Goal: Task Accomplishment & Management: Manage account settings

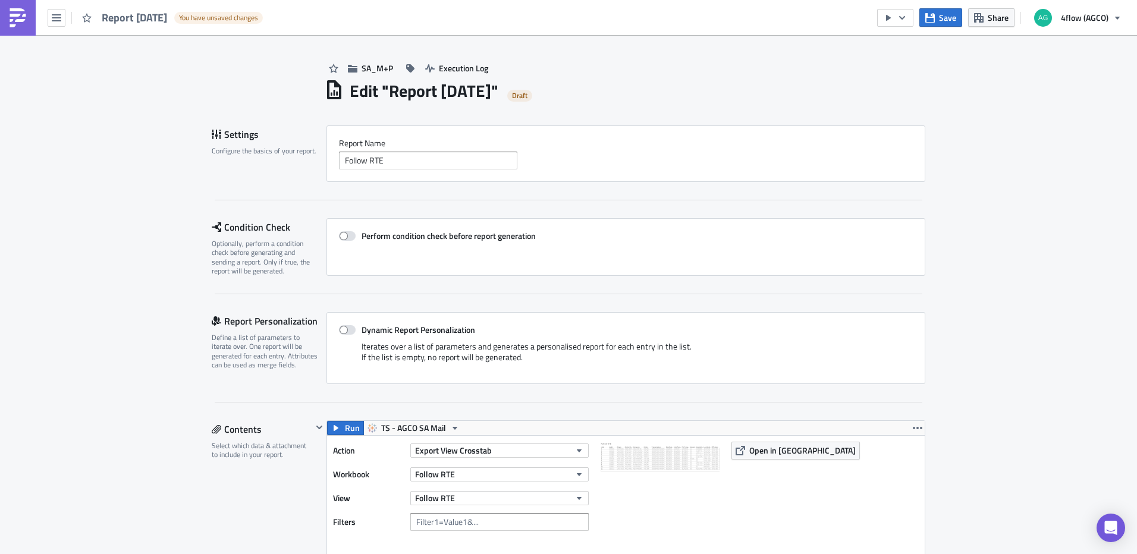
click at [62, 20] on button "button" at bounding box center [57, 18] width 18 height 18
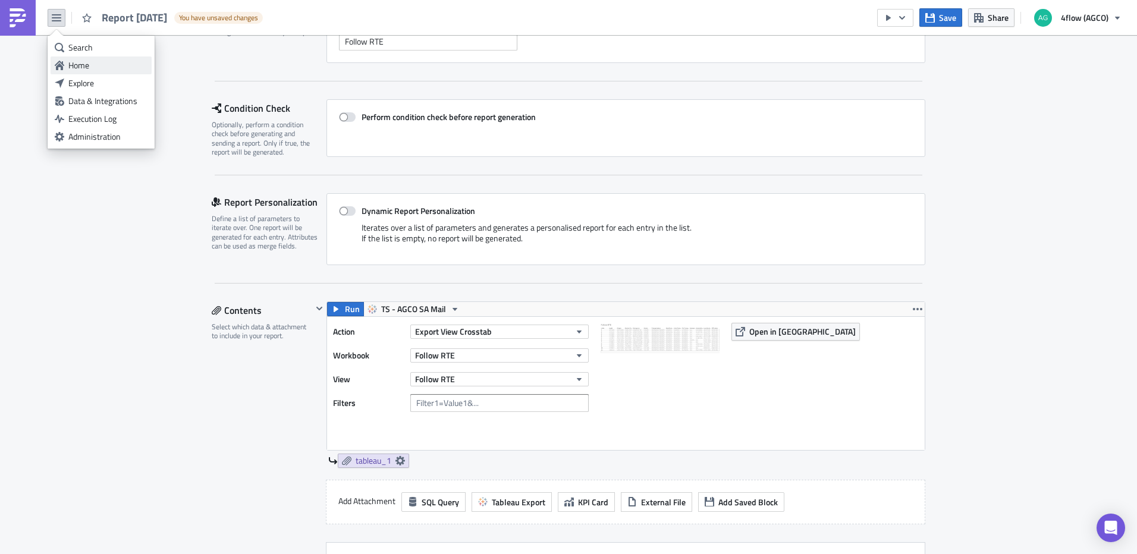
click at [77, 67] on div "Home" at bounding box center [107, 65] width 79 height 12
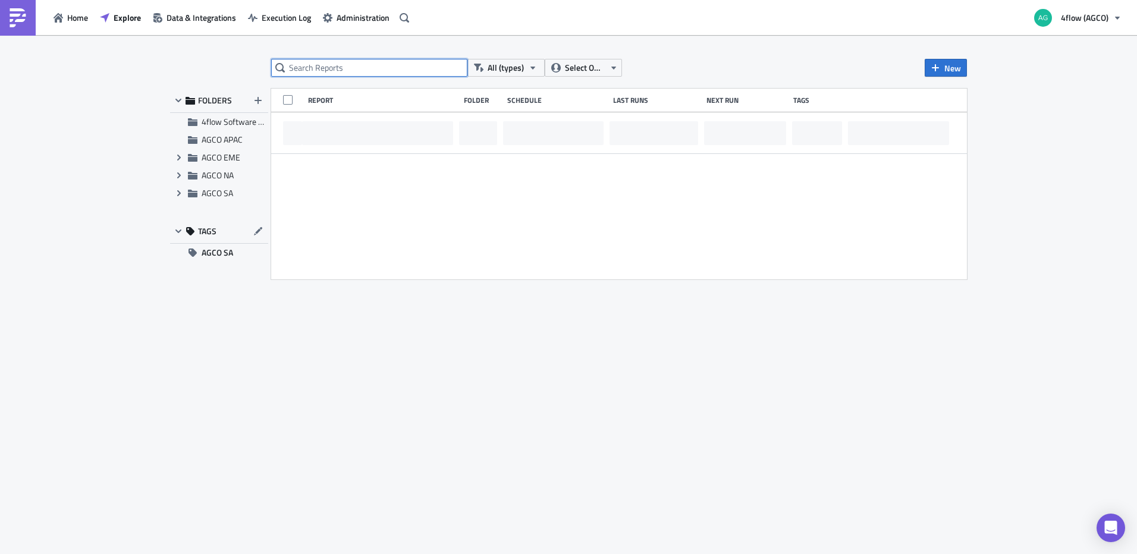
click at [373, 63] on input "text" at bounding box center [369, 68] width 196 height 18
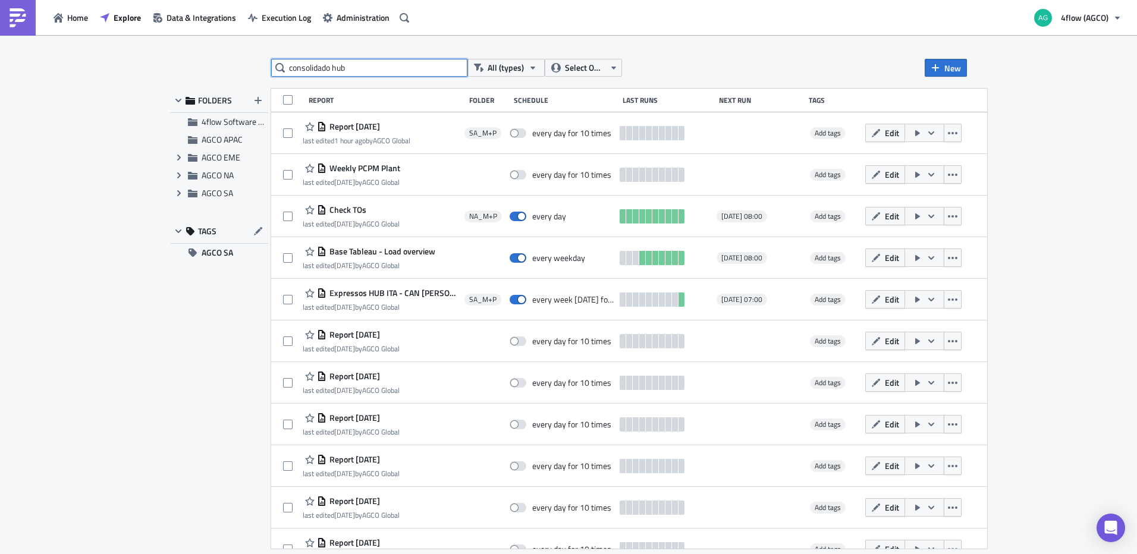
type input "consolidado hub"
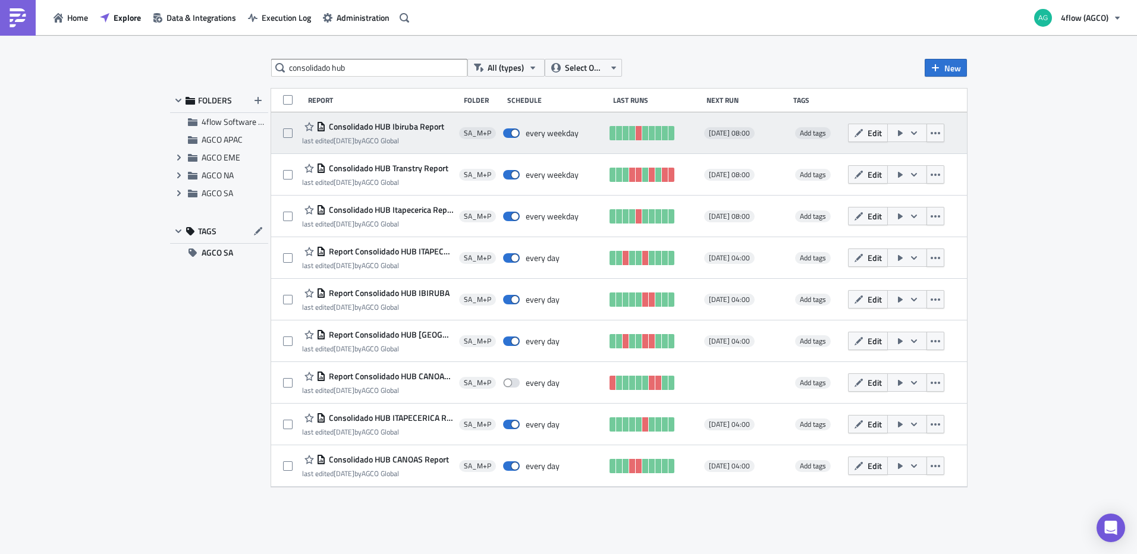
click at [397, 126] on span "Consolidado HUB Ibiruba Report" at bounding box center [385, 126] width 118 height 11
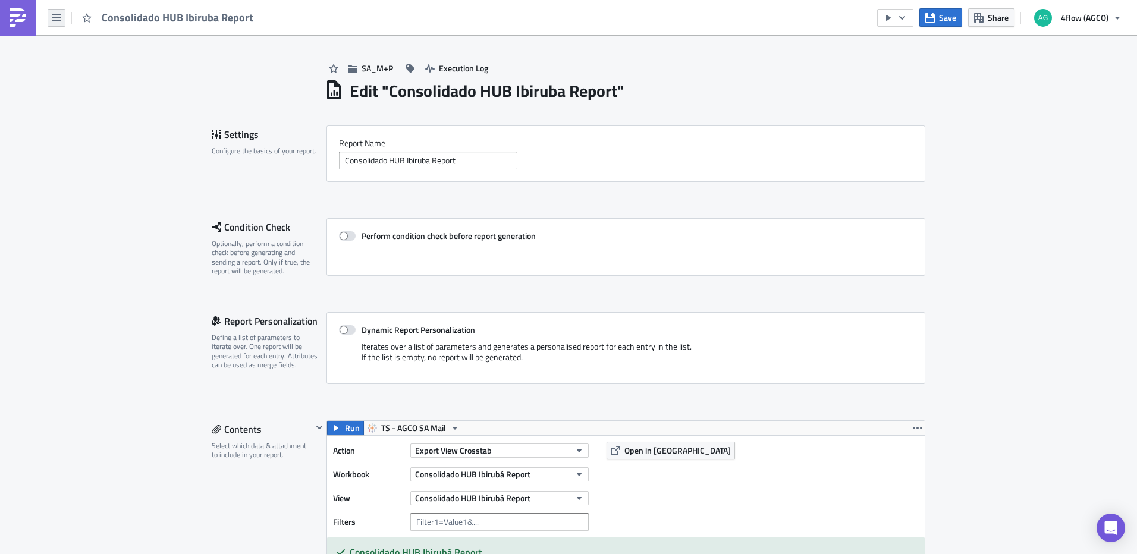
click at [55, 16] on icon "button" at bounding box center [57, 18] width 10 height 10
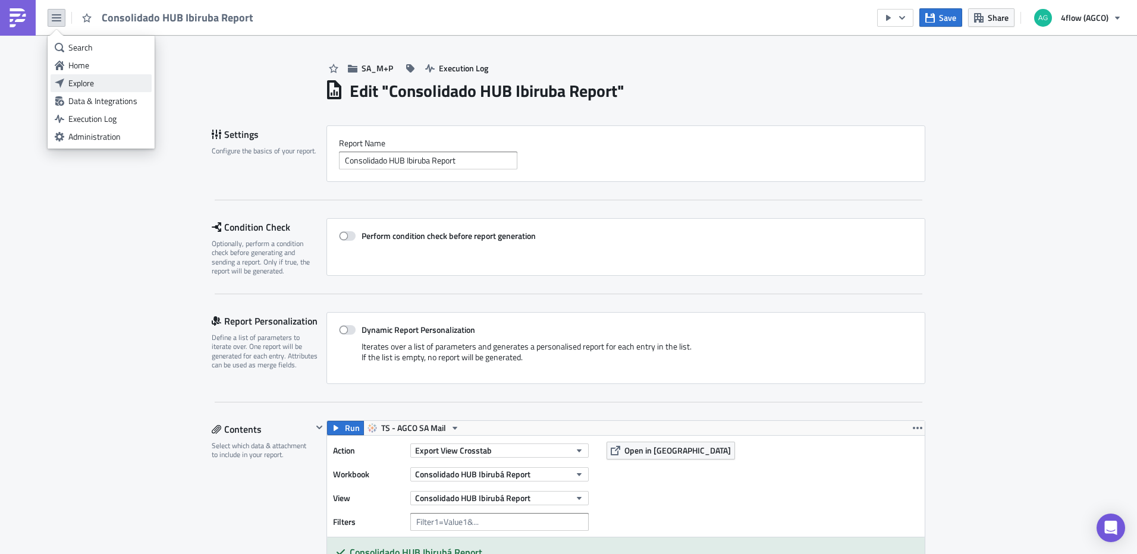
click at [87, 81] on div "Explore" at bounding box center [107, 83] width 79 height 12
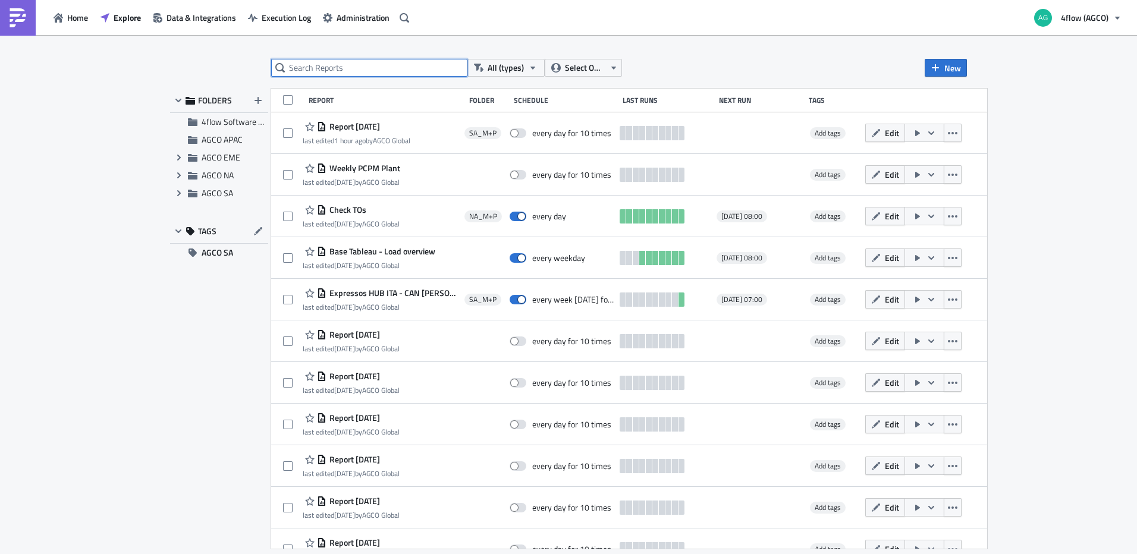
click at [409, 61] on input "text" at bounding box center [369, 68] width 196 height 18
type input "consolidado"
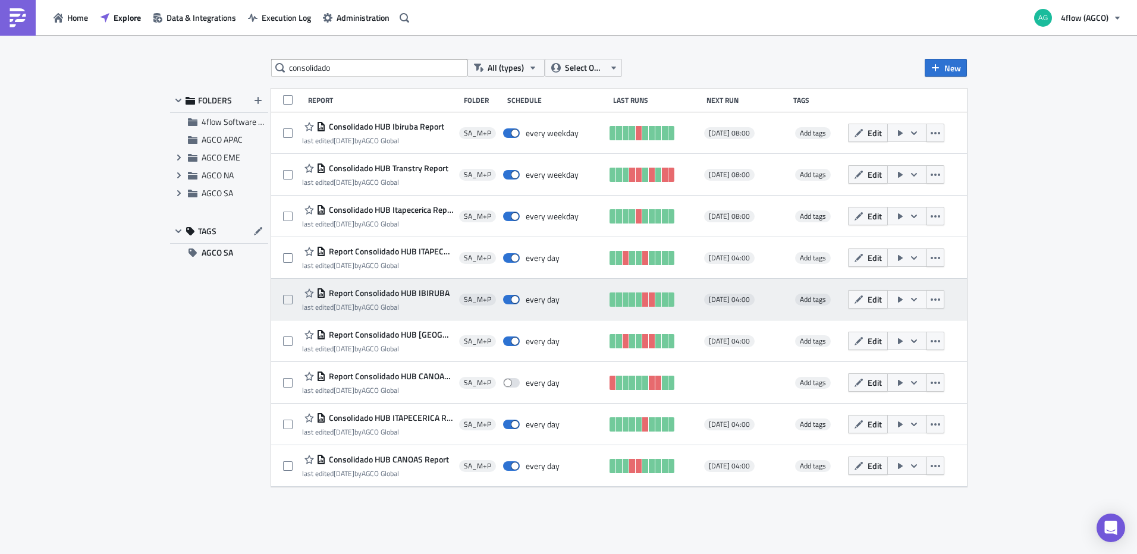
click at [915, 301] on icon "button" at bounding box center [914, 300] width 10 height 10
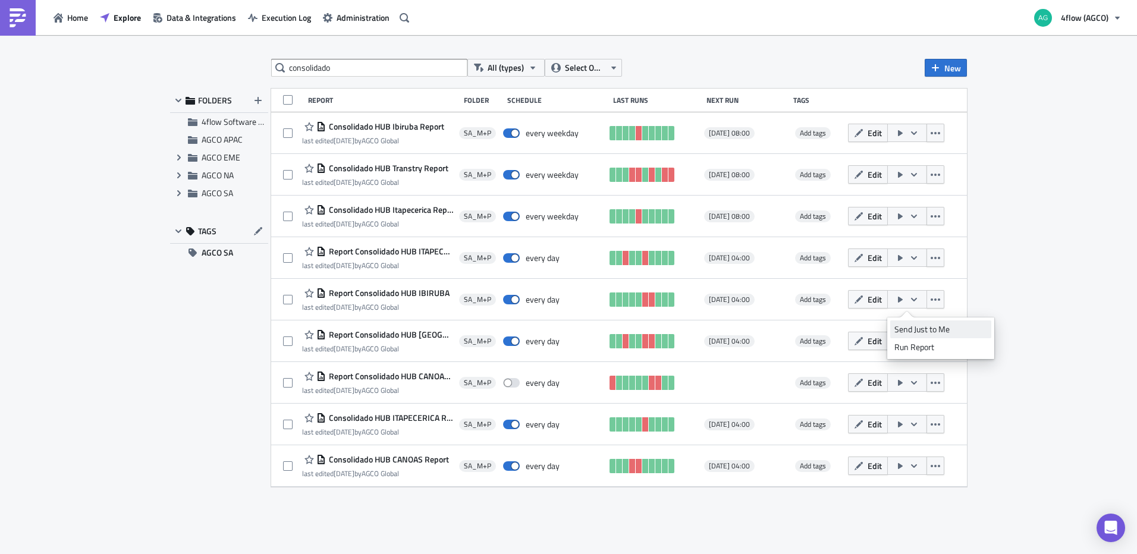
click at [934, 332] on div "Send Just to Me" at bounding box center [941, 330] width 93 height 12
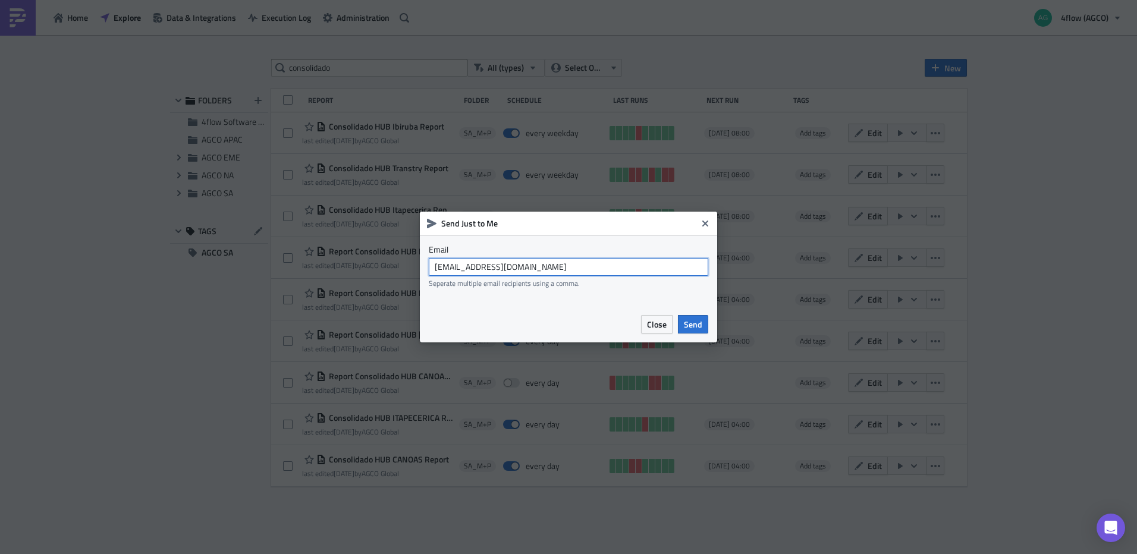
click at [668, 275] on input "agco_global_sc_reporting@4flow.com" at bounding box center [569, 267] width 280 height 18
type input "k"
click at [709, 223] on icon "Close" at bounding box center [706, 224] width 10 height 10
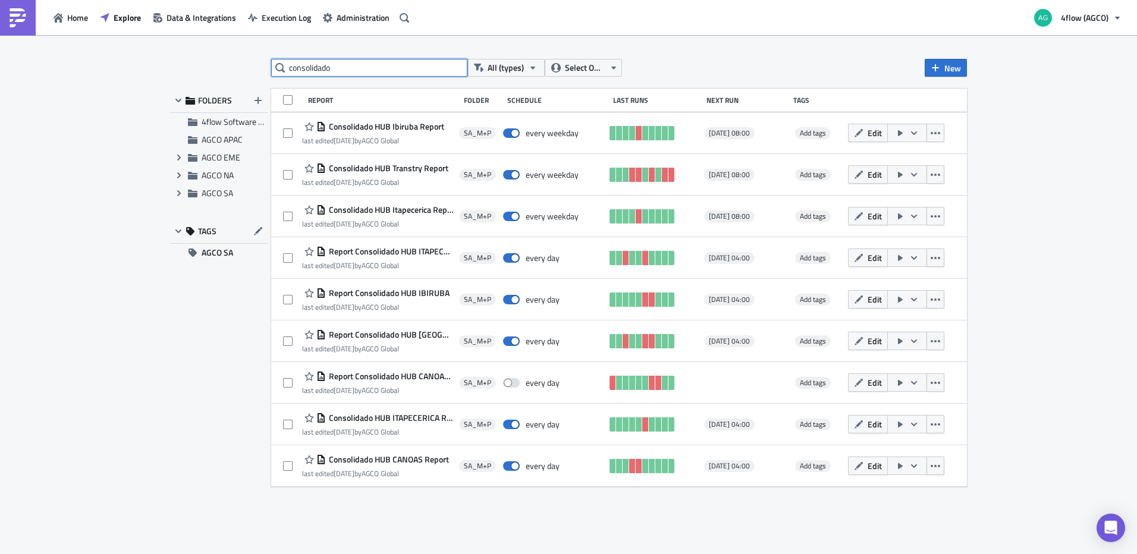
click at [397, 68] on input "consolidado" at bounding box center [369, 68] width 196 height 18
type input "follow"
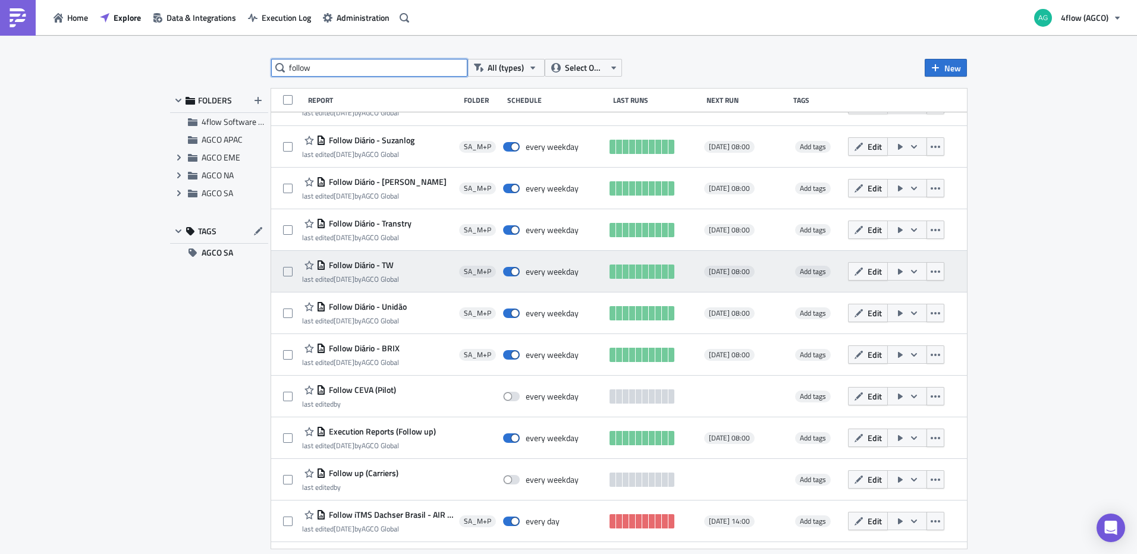
scroll to position [396, 0]
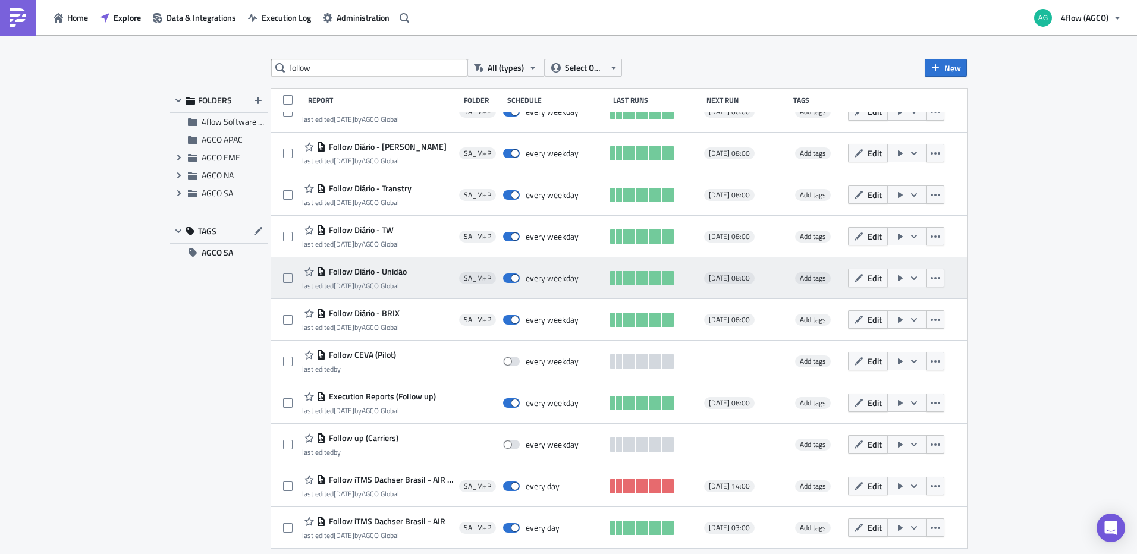
click at [392, 268] on span "Follow Diário - Unidão" at bounding box center [366, 271] width 81 height 11
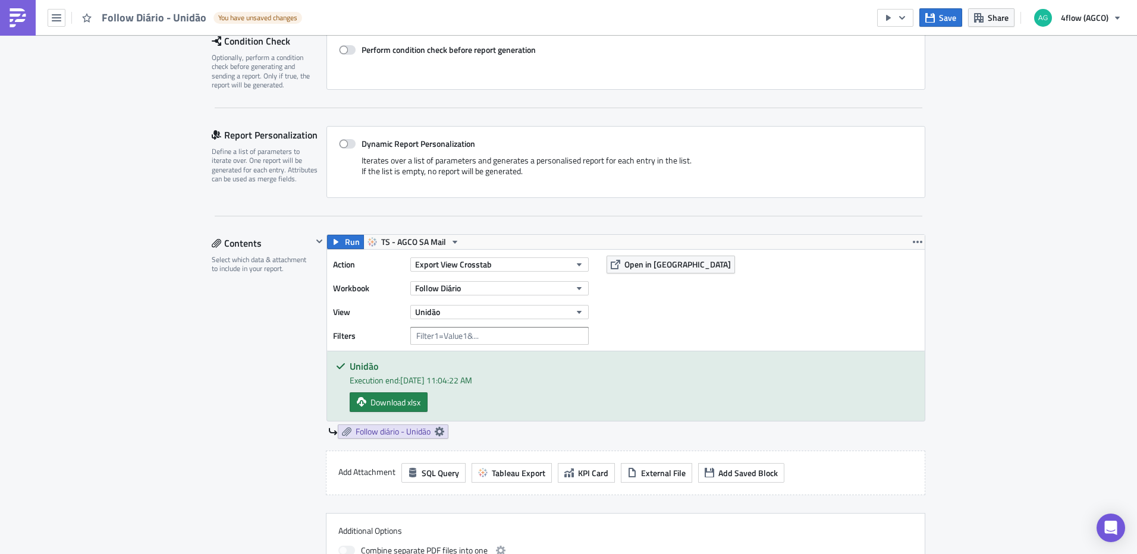
scroll to position [238, 0]
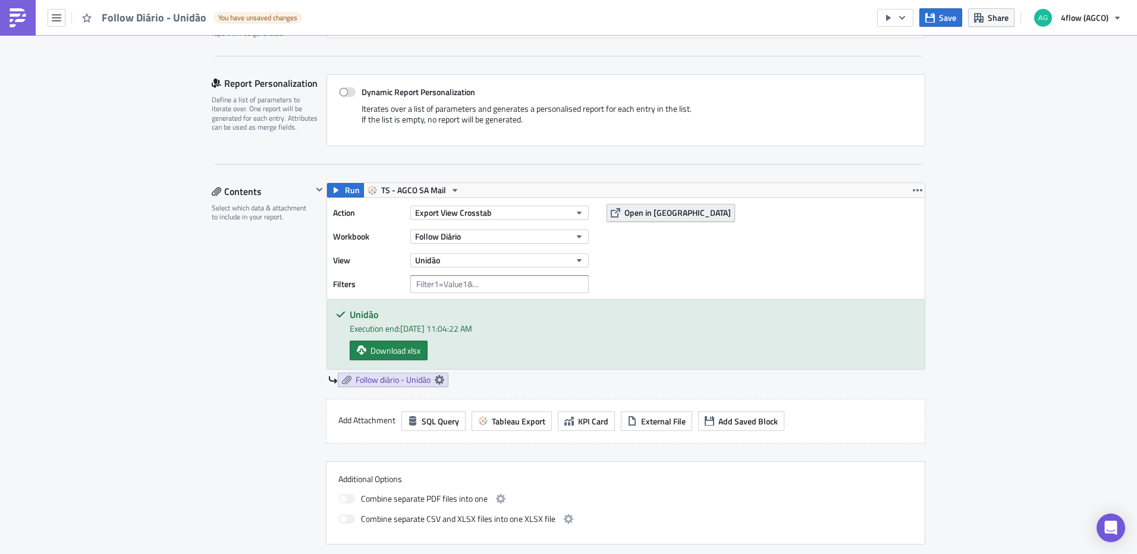
click at [645, 218] on span "Open in [GEOGRAPHIC_DATA]" at bounding box center [678, 212] width 106 height 12
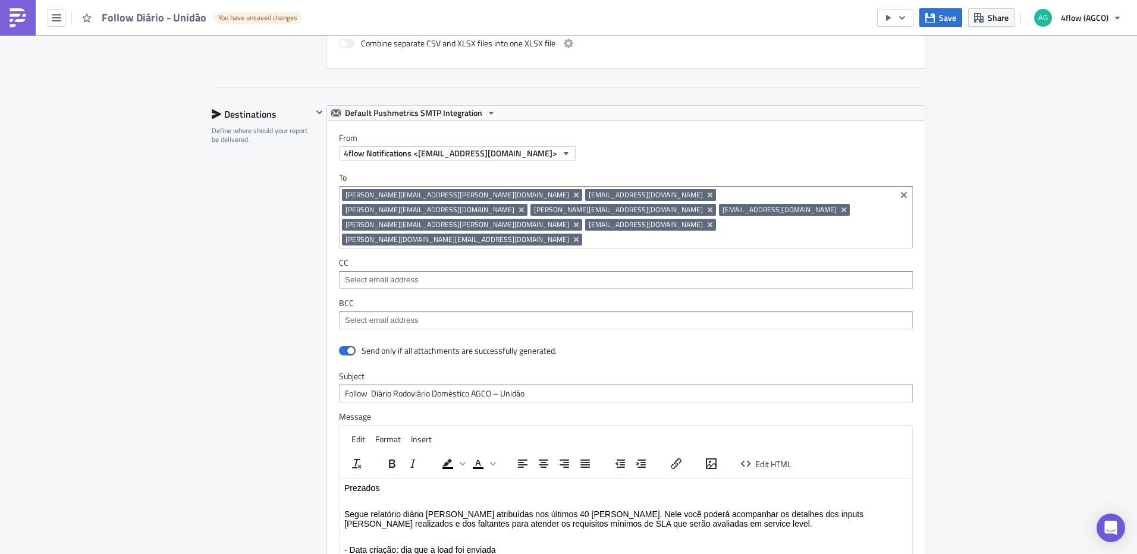
scroll to position [1022, 0]
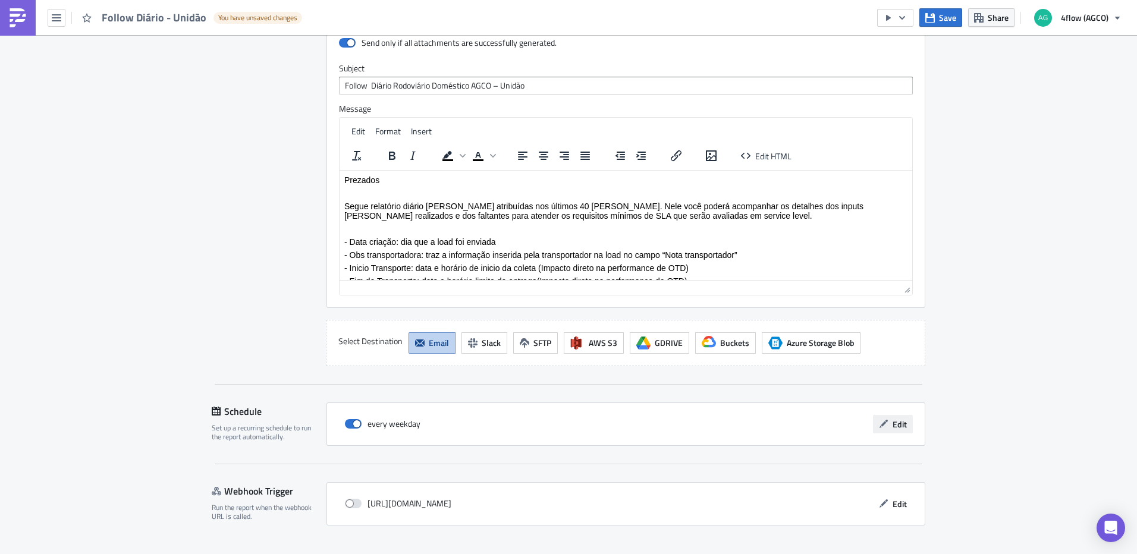
click at [879, 419] on icon "button" at bounding box center [884, 424] width 10 height 10
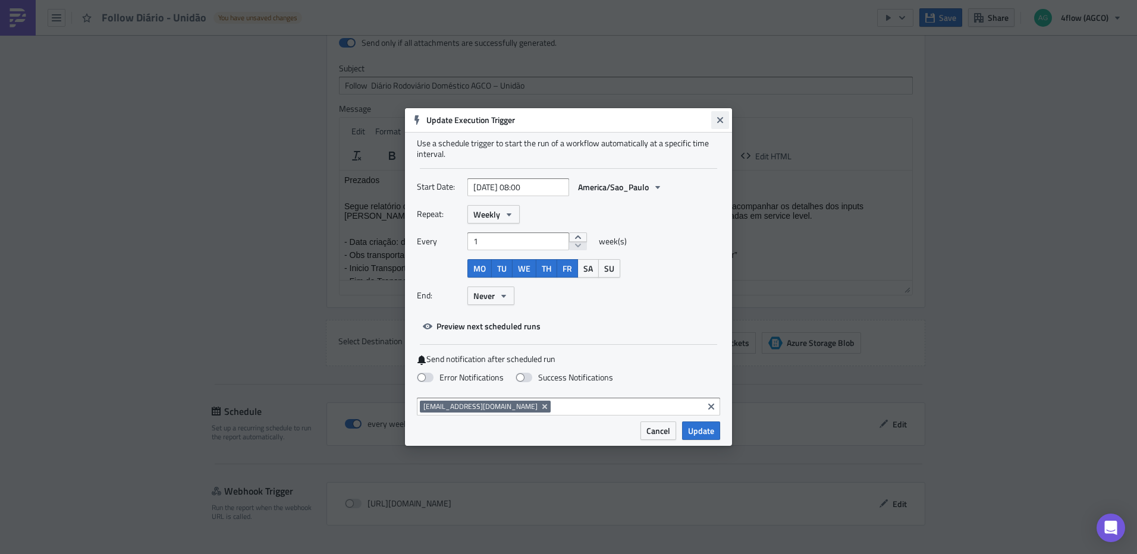
click at [717, 120] on icon "Close" at bounding box center [721, 120] width 10 height 10
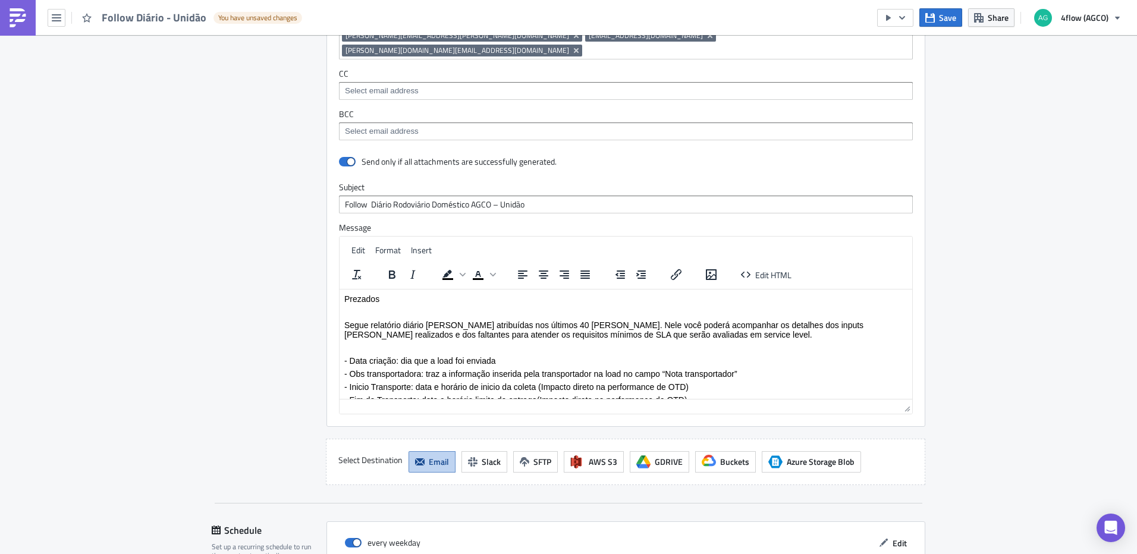
scroll to position [724, 0]
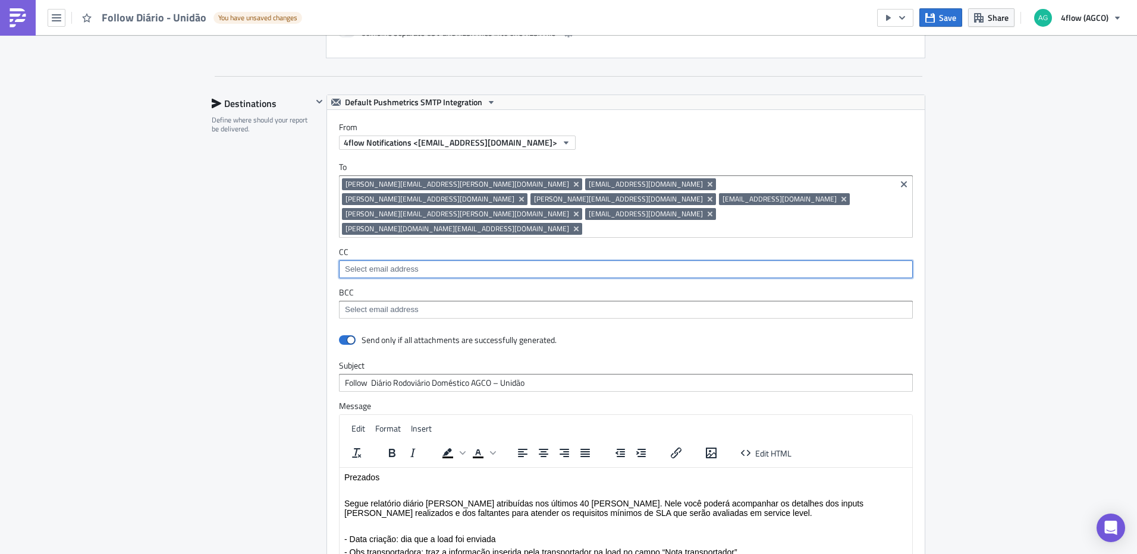
click at [545, 263] on input at bounding box center [625, 269] width 567 height 12
click at [377, 263] on input "rica" at bounding box center [625, 269] width 567 height 12
paste input ".groner@4flow.com"
click at [437, 263] on input "r.groner@4flow.com" at bounding box center [625, 269] width 567 height 12
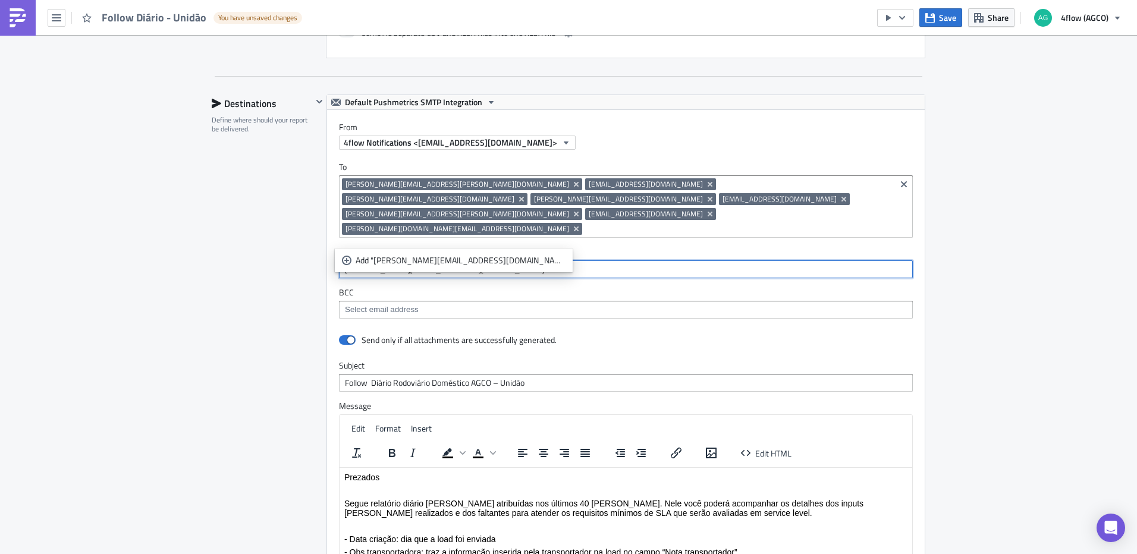
click at [437, 263] on input "r.groner@4flow.com" at bounding box center [625, 269] width 567 height 12
type input "r.groner@4flow.com"
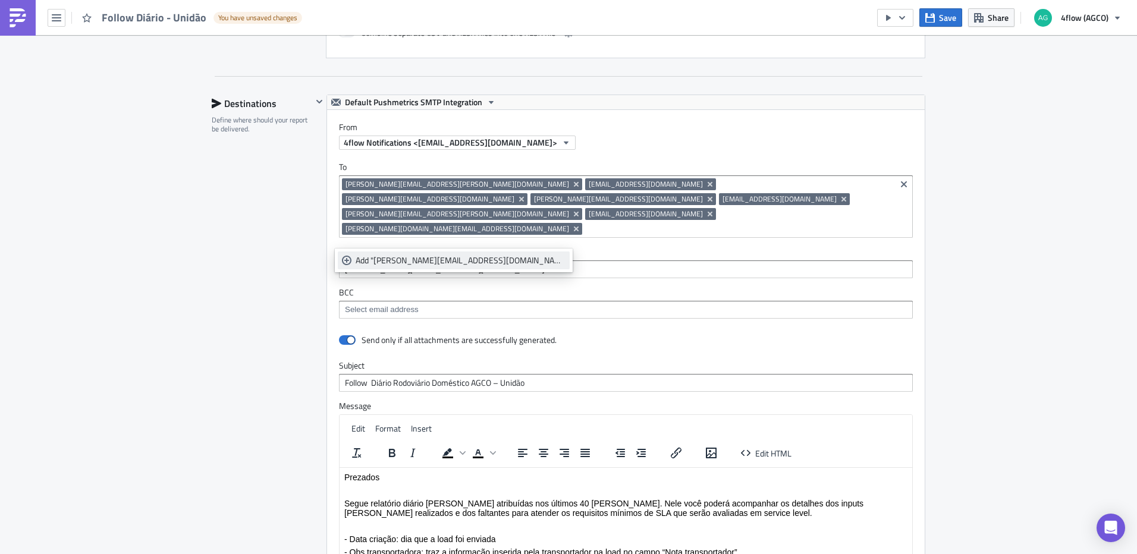
click at [401, 262] on div "Add "r.groner@4flow.com"" at bounding box center [461, 261] width 210 height 12
click at [1017, 259] on div "SA_M+P Execution Log Edit " Follow Diário - Unidão " Draft Settings Configure t…" at bounding box center [568, 97] width 1137 height 1573
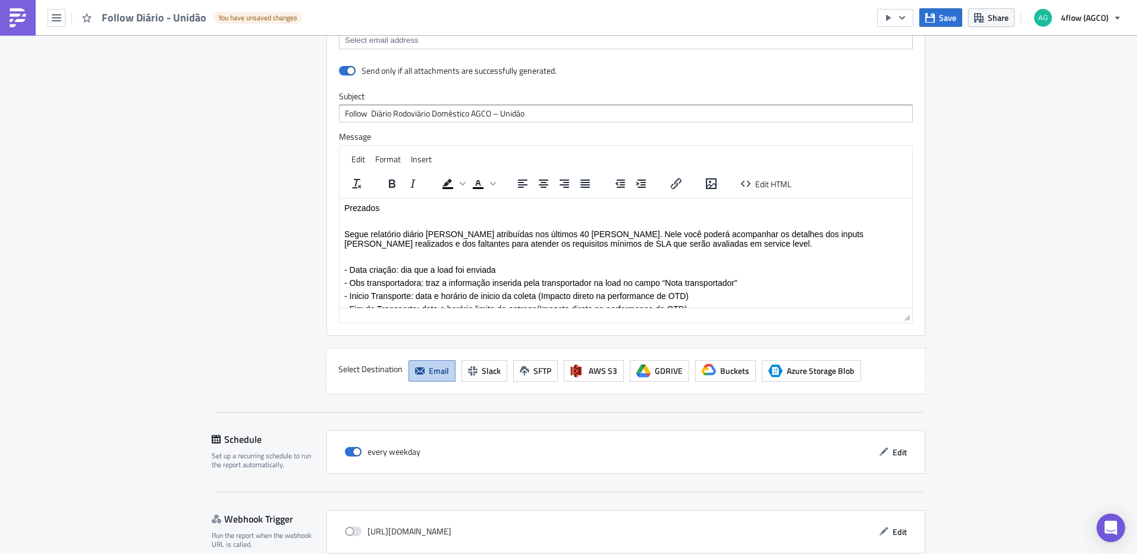
scroll to position [1022, 0]
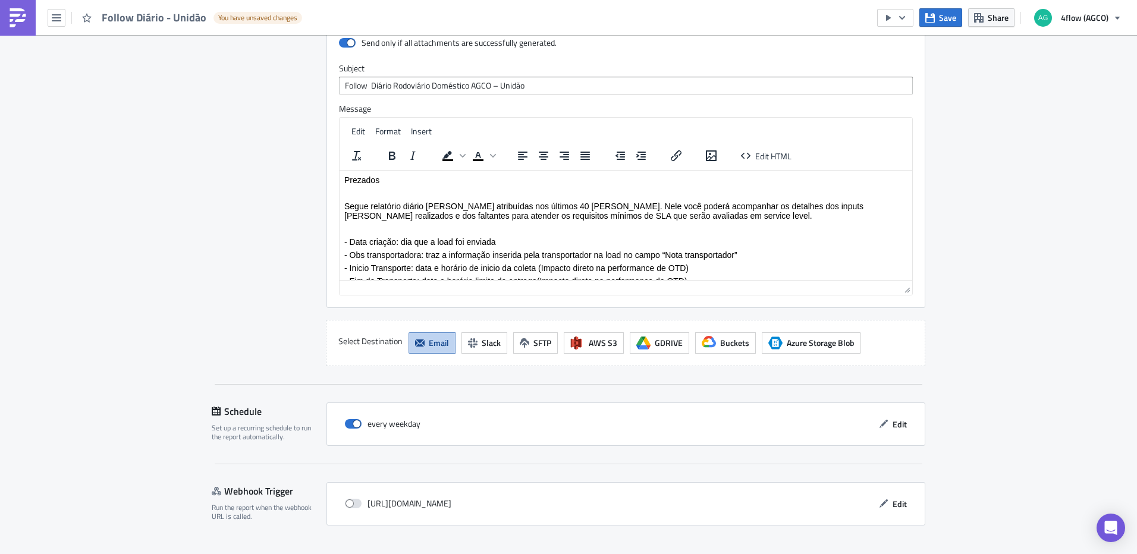
click at [903, 554] on span "Save & Exit" at bounding box center [899, 565] width 40 height 12
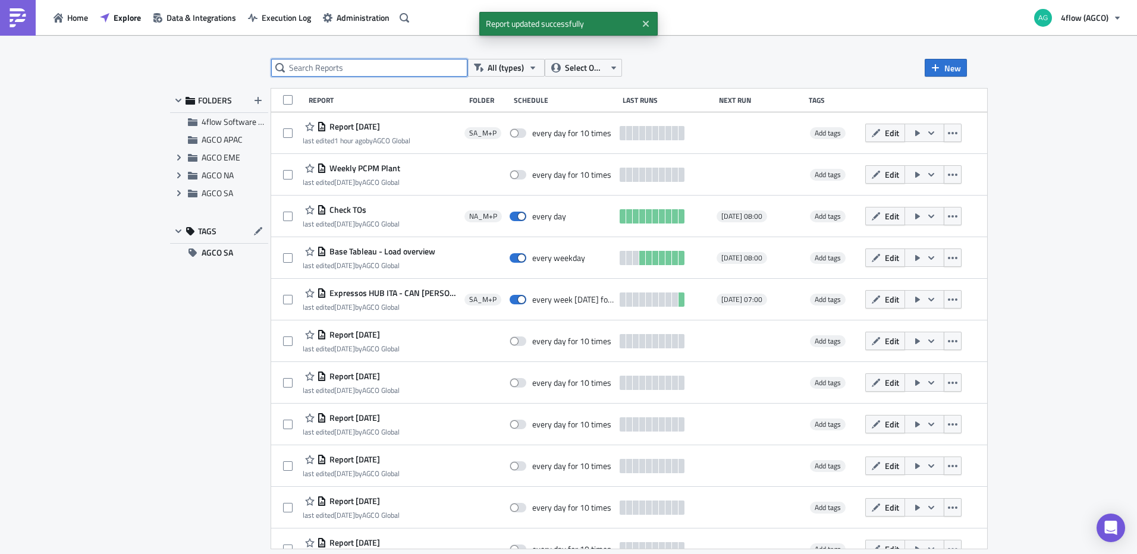
click at [380, 68] on input "text" at bounding box center [369, 68] width 196 height 18
type input "follow d"
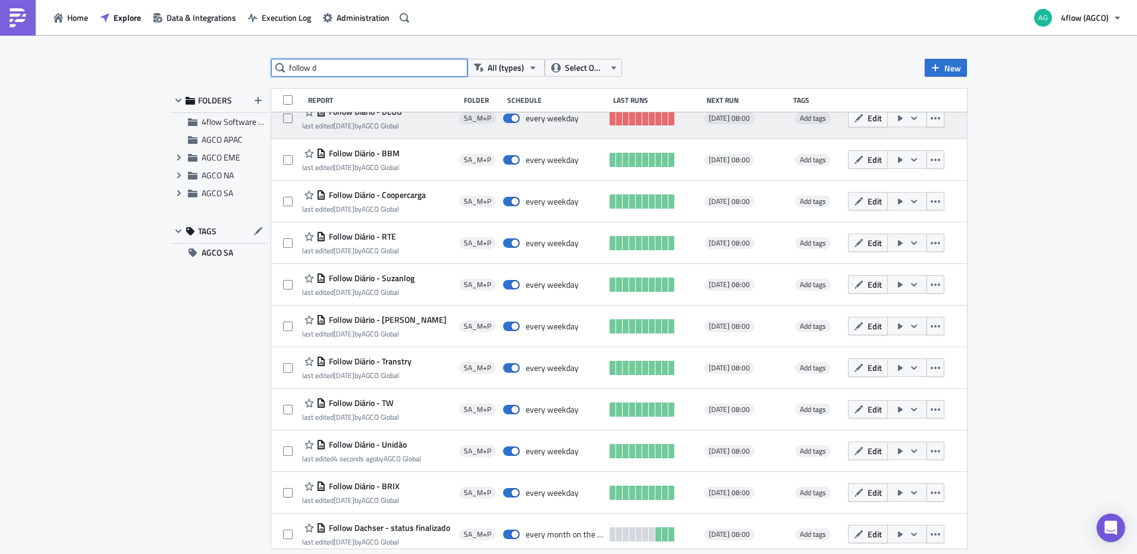
scroll to position [21, 0]
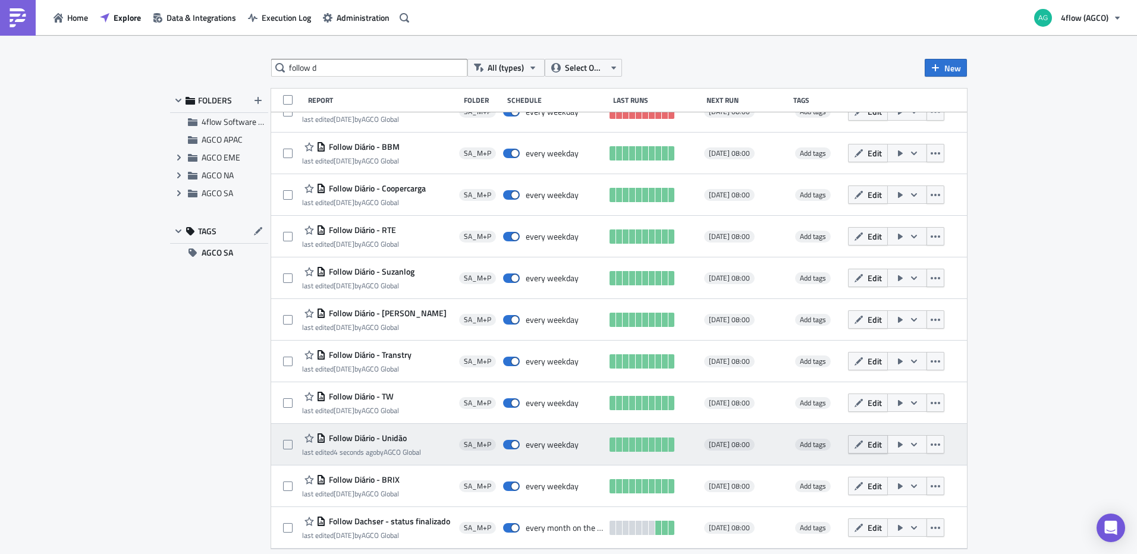
click at [868, 445] on span "Edit" at bounding box center [875, 444] width 14 height 12
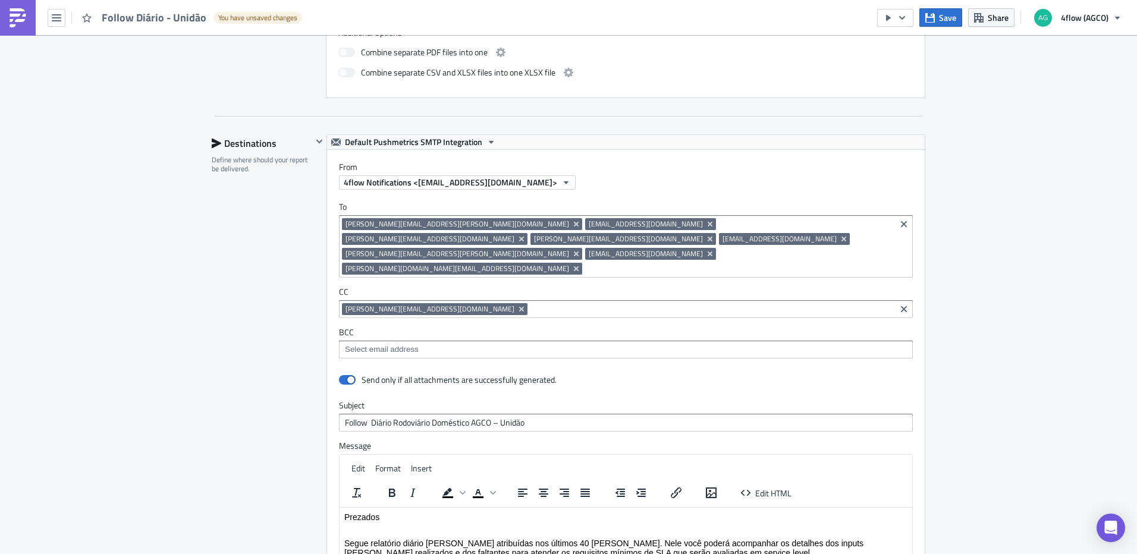
scroll to position [714, 0]
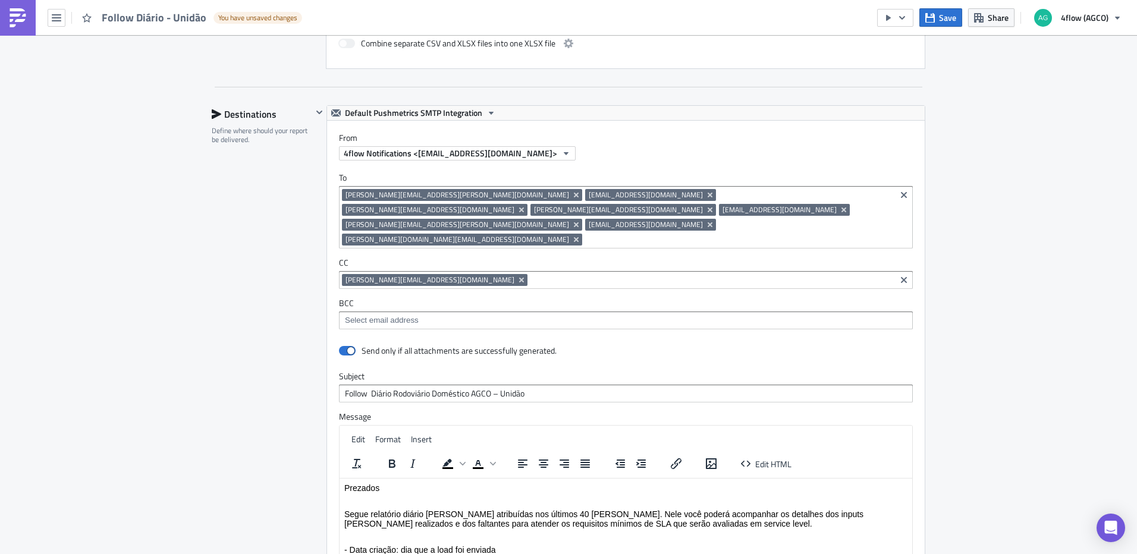
click at [531, 274] on input at bounding box center [712, 280] width 362 height 12
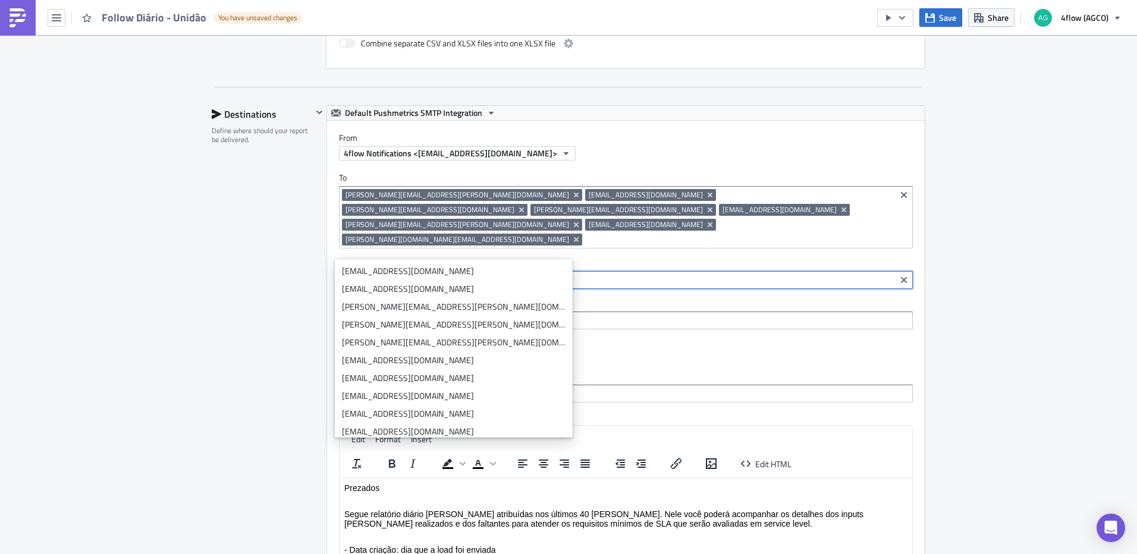
type input "a"
click at [1016, 284] on div "SA_M+P Execution Log Edit " Follow Diário - Unidão " Draft Settings Configure t…" at bounding box center [568, 107] width 1137 height 1573
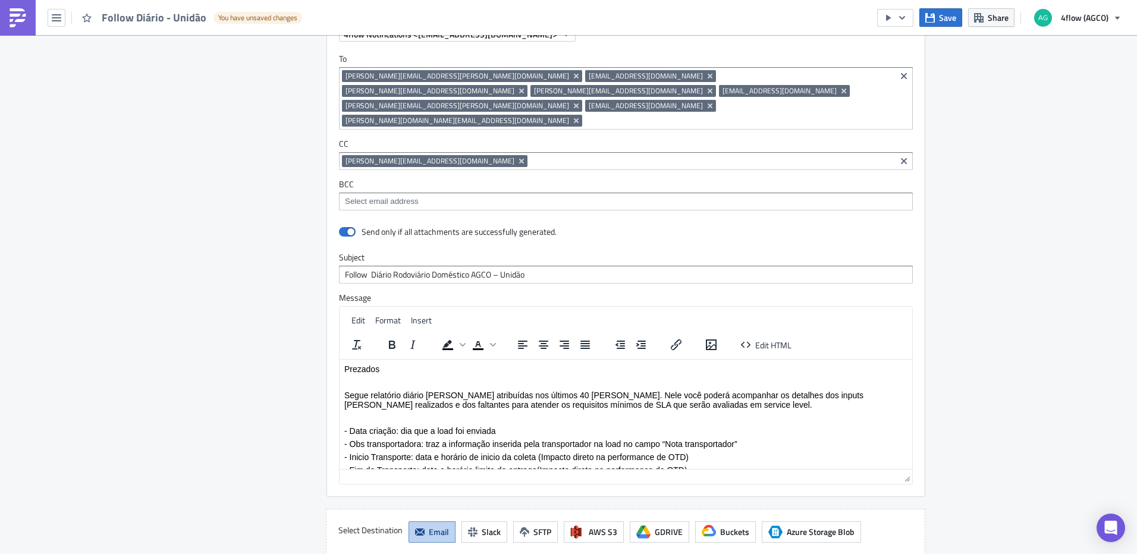
scroll to position [784, 0]
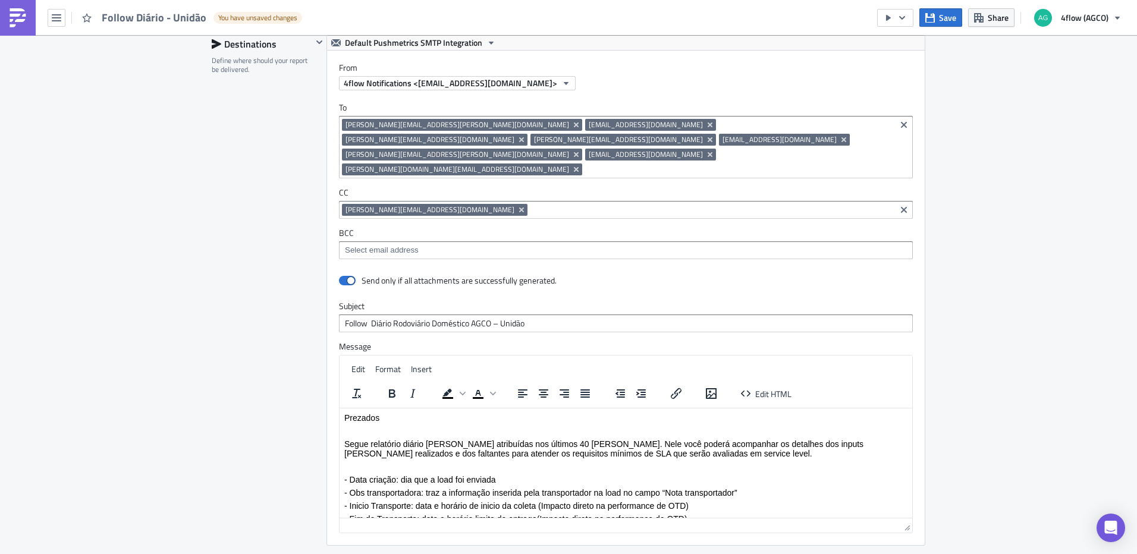
click at [531, 204] on input at bounding box center [712, 210] width 362 height 12
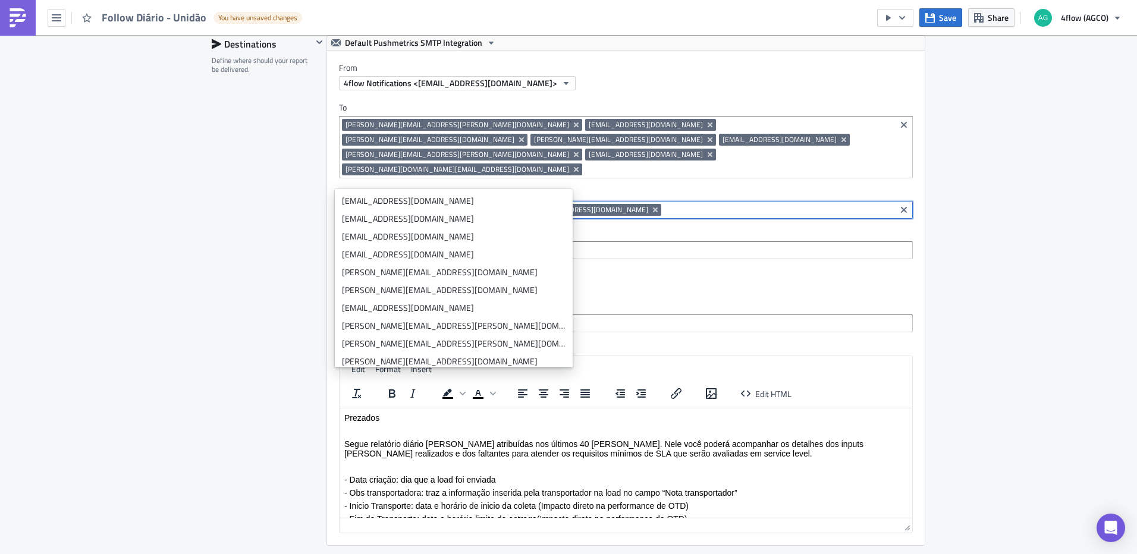
click at [988, 249] on div "SA_M+P Execution Log Edit " Follow Diário - Unidão " Draft Settings Configure t…" at bounding box center [568, 37] width 1137 height 1573
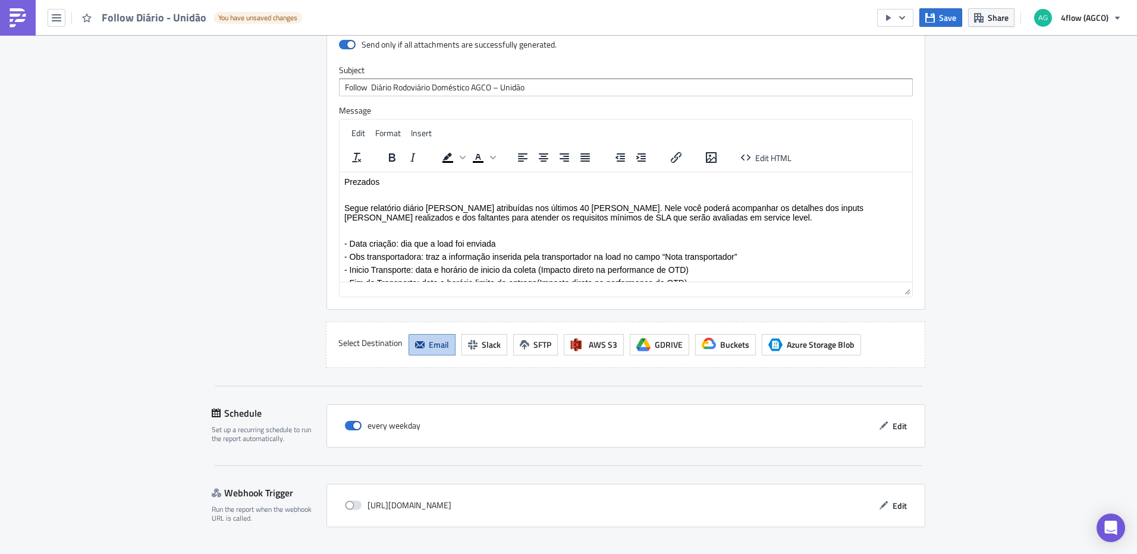
scroll to position [1022, 0]
click at [890, 554] on span "Save & Exit" at bounding box center [899, 565] width 40 height 12
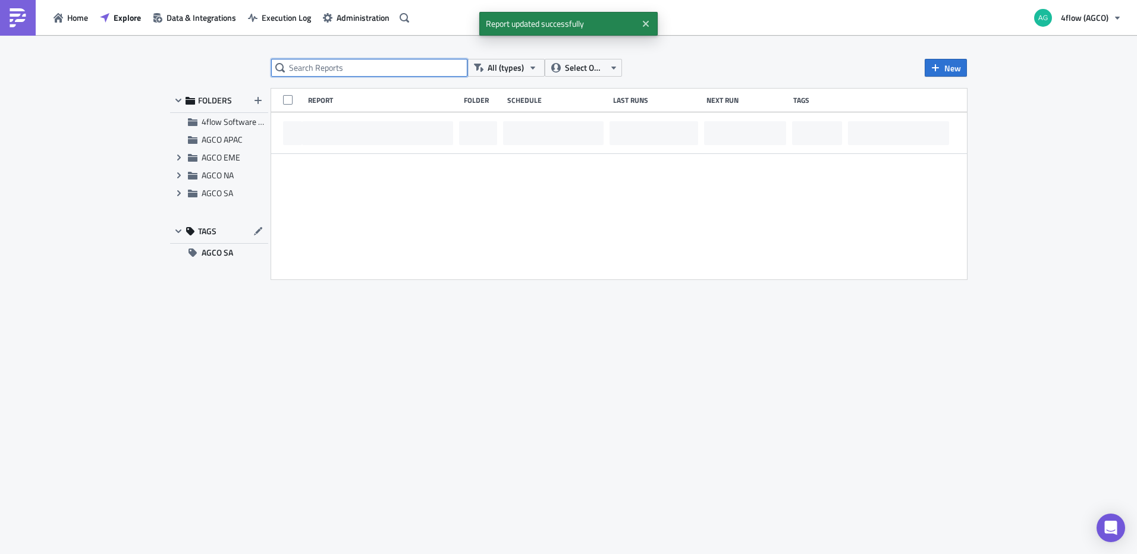
click at [351, 63] on input "text" at bounding box center [369, 68] width 196 height 18
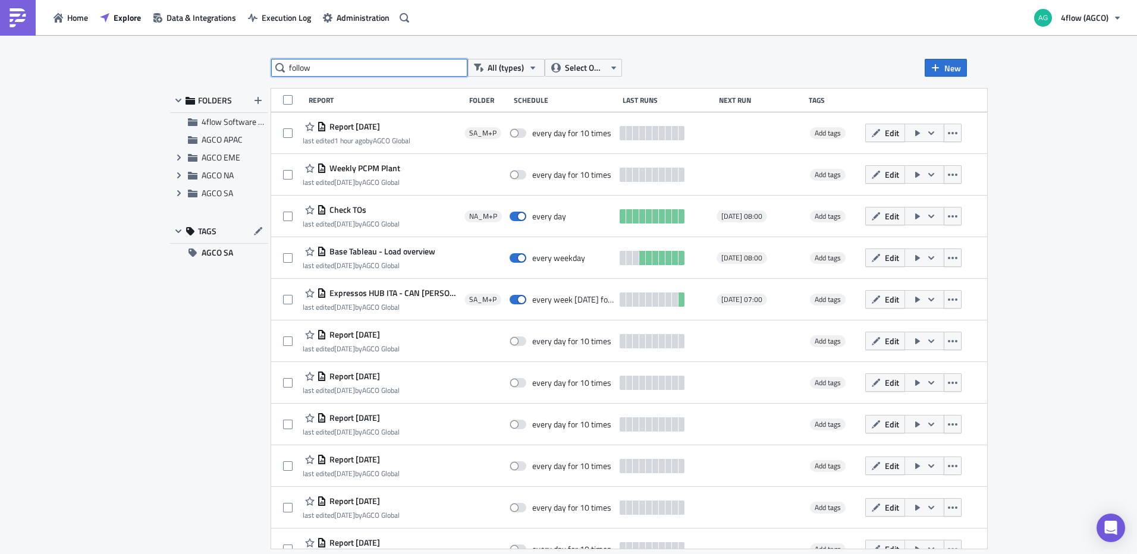
type input "follow"
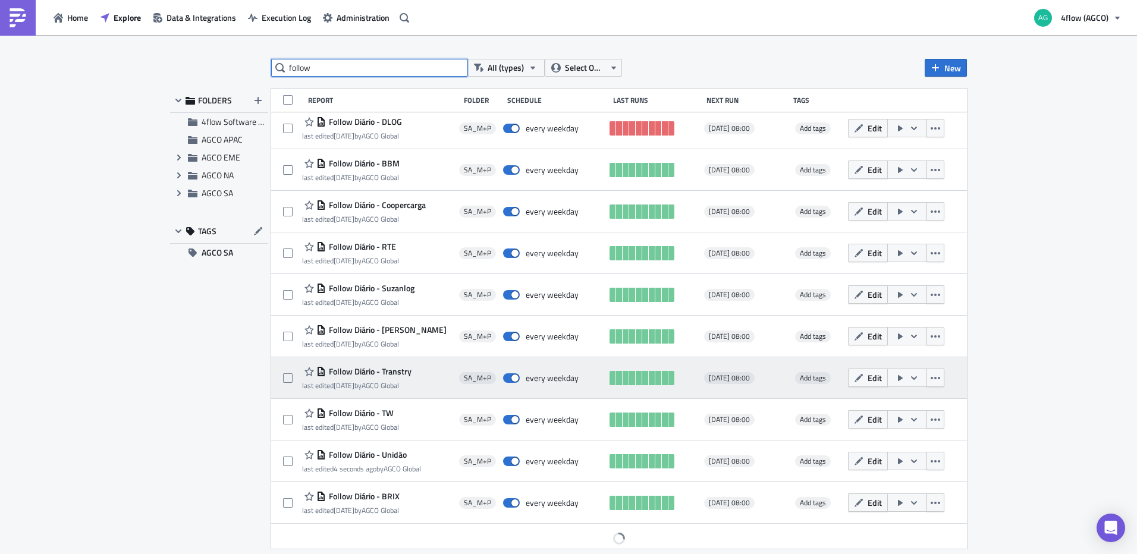
scroll to position [218, 0]
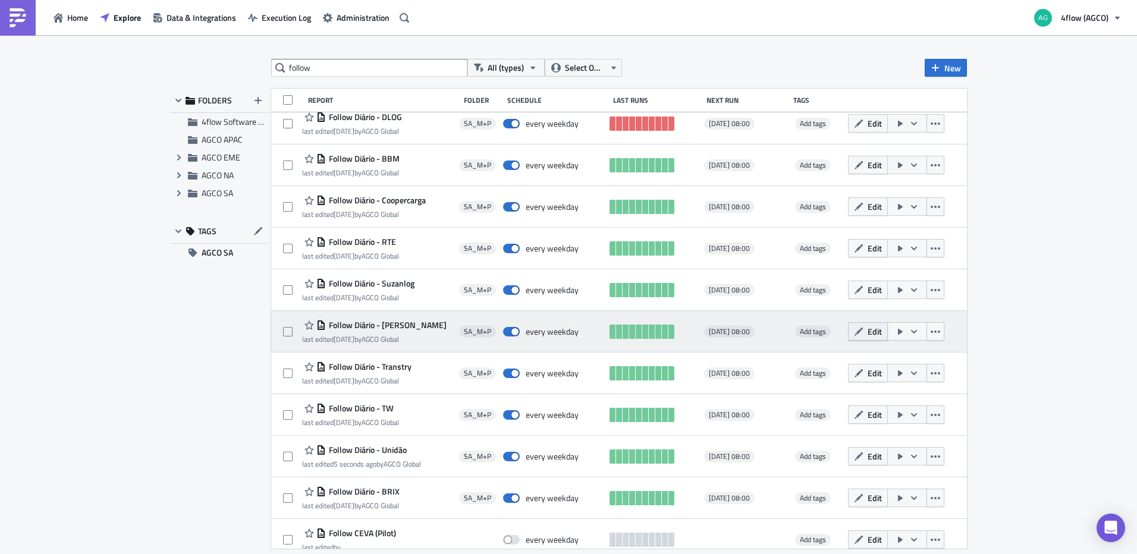
click at [868, 334] on span "Edit" at bounding box center [875, 331] width 14 height 12
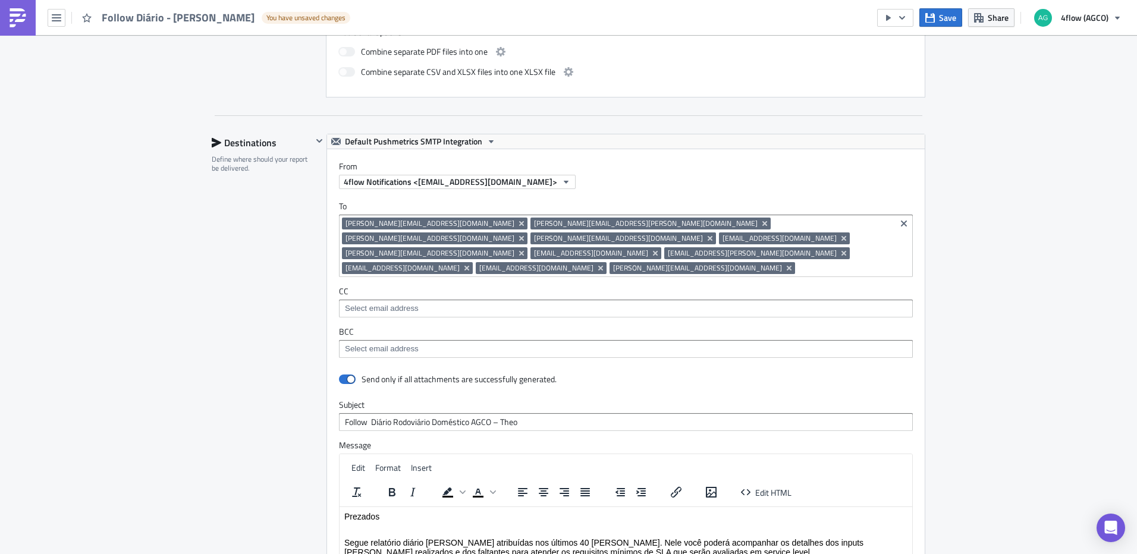
scroll to position [714, 0]
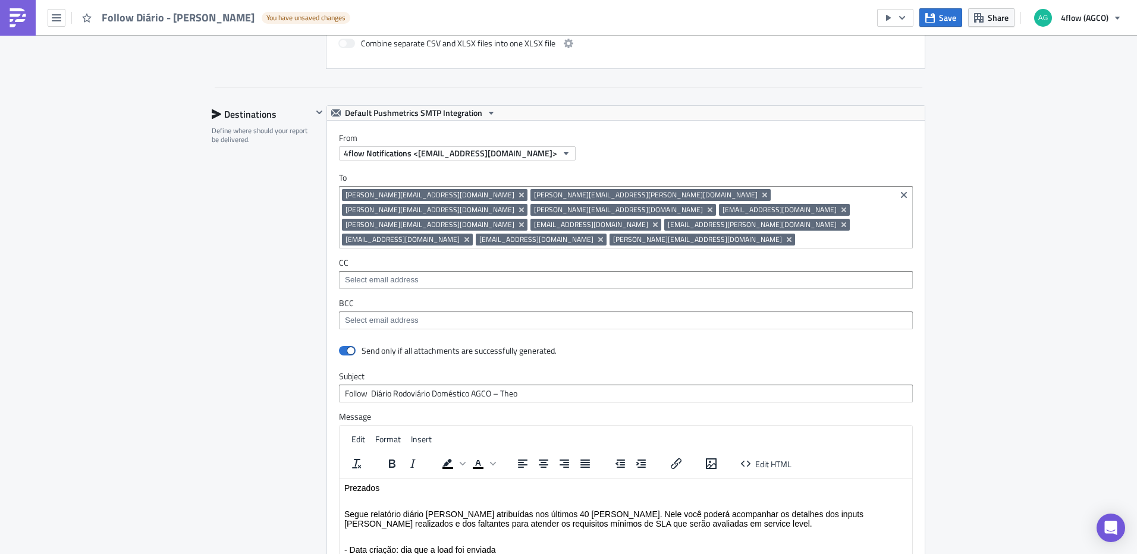
click at [422, 274] on input at bounding box center [625, 280] width 567 height 12
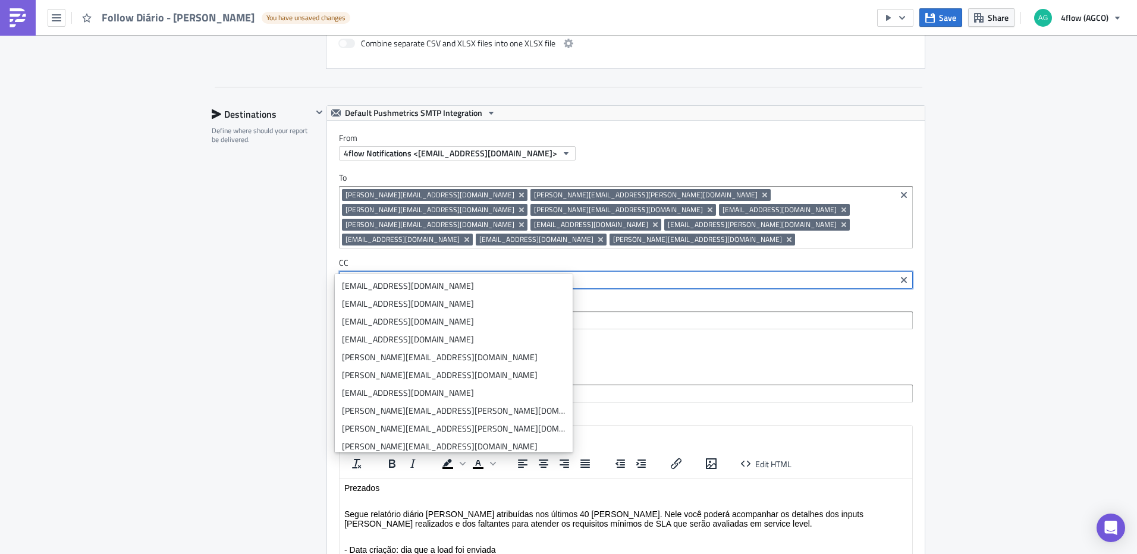
paste input "r.groner@4flow.com"
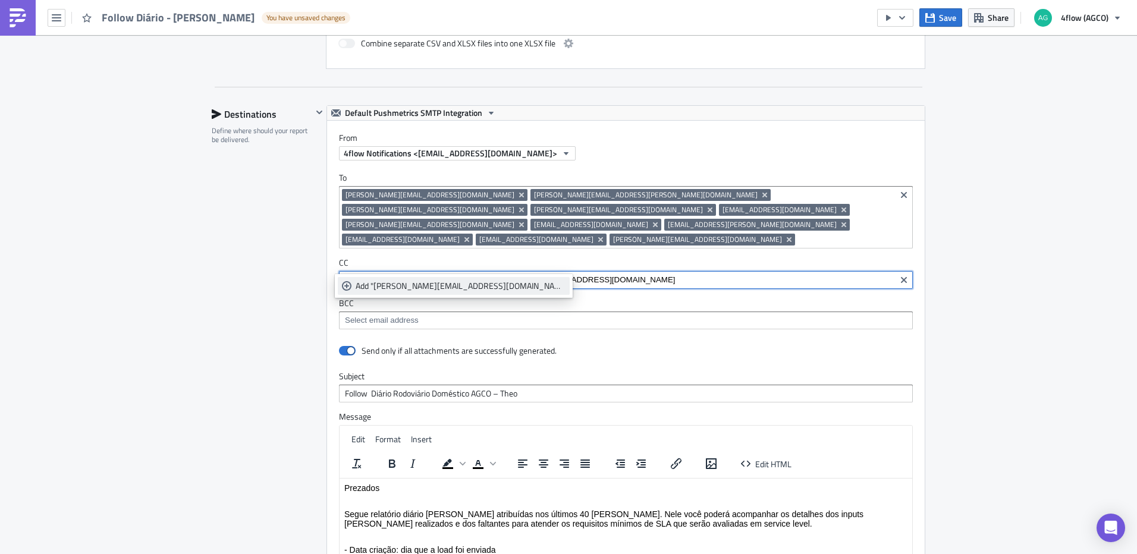
type input "r.groner@4flow.com"
click at [430, 286] on div "Add "r.groner@4flow.com"" at bounding box center [461, 286] width 210 height 12
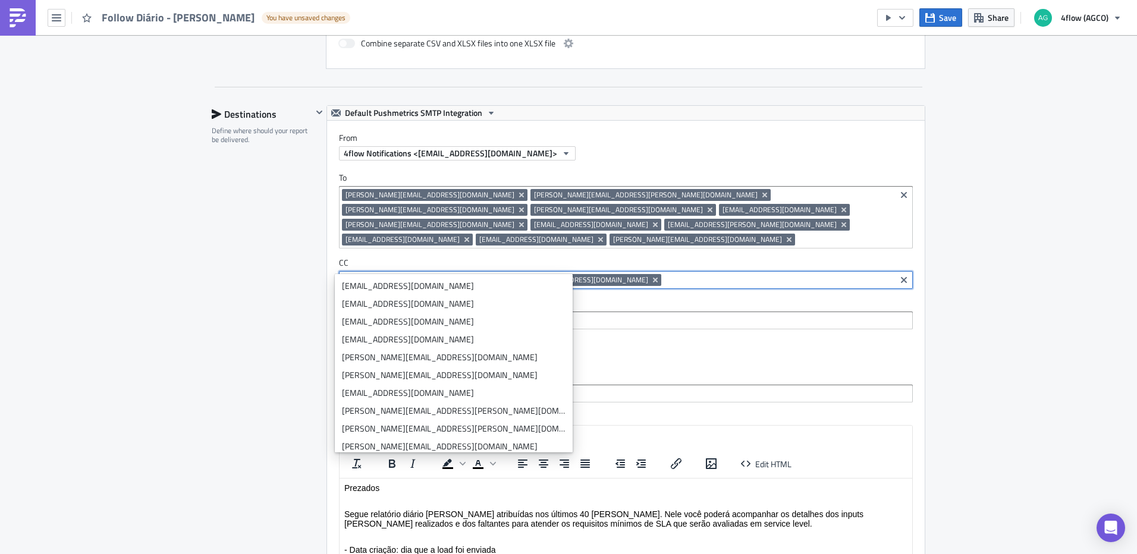
click at [983, 310] on div "SA_M+P Execution Log Edit " Follow Diário - Theo " Draft Settings Configure the…" at bounding box center [568, 107] width 1137 height 1573
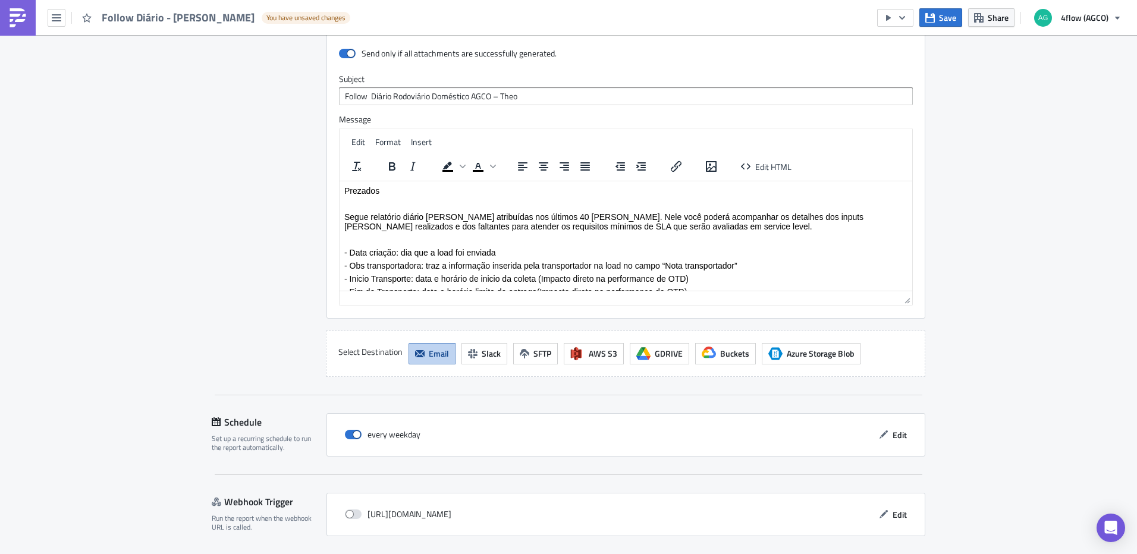
scroll to position [1037, 0]
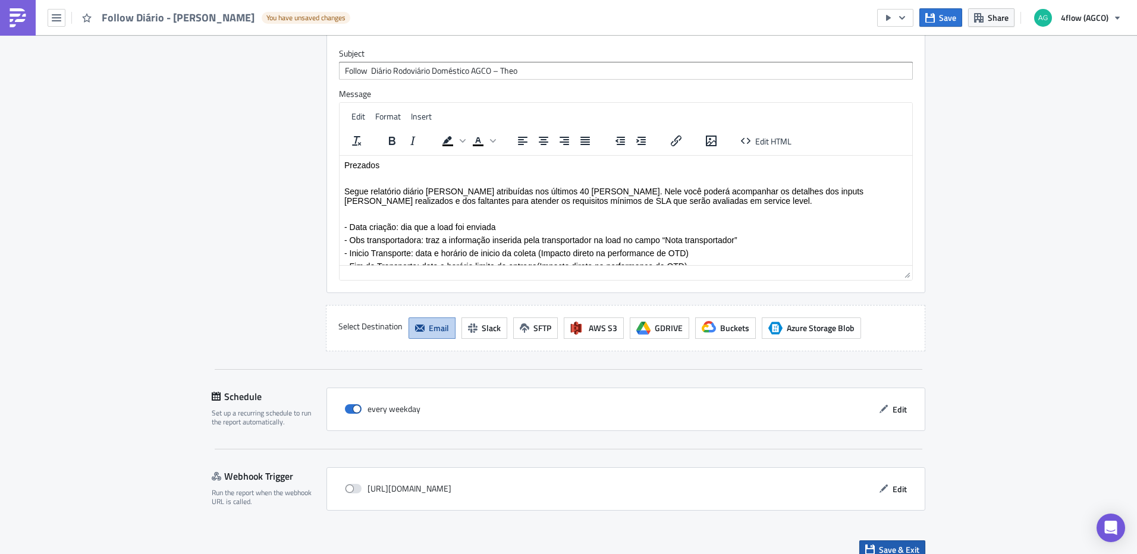
click at [908, 544] on span "Save & Exit" at bounding box center [899, 550] width 40 height 12
